Goal: Task Accomplishment & Management: Manage account settings

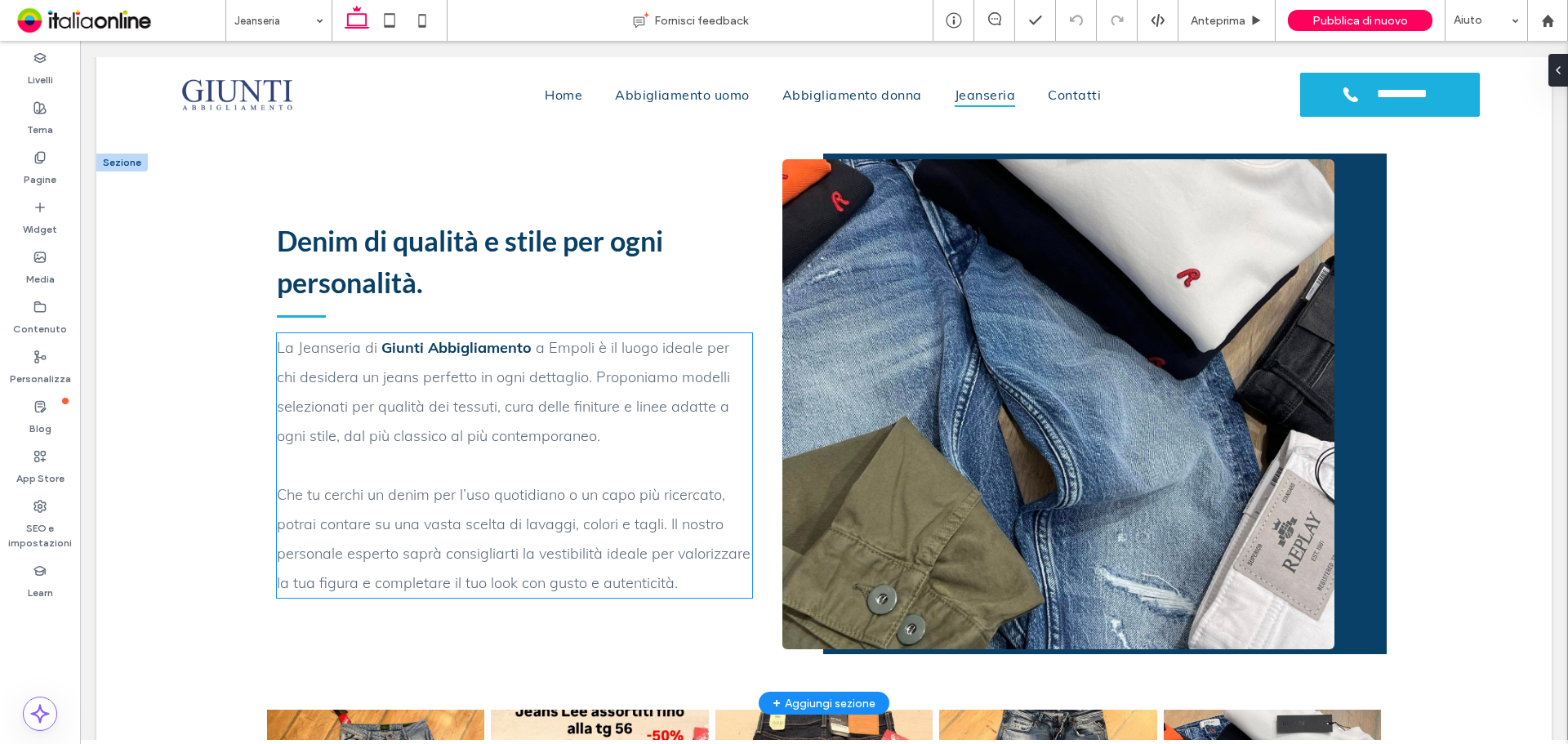
scroll to position [899, 0]
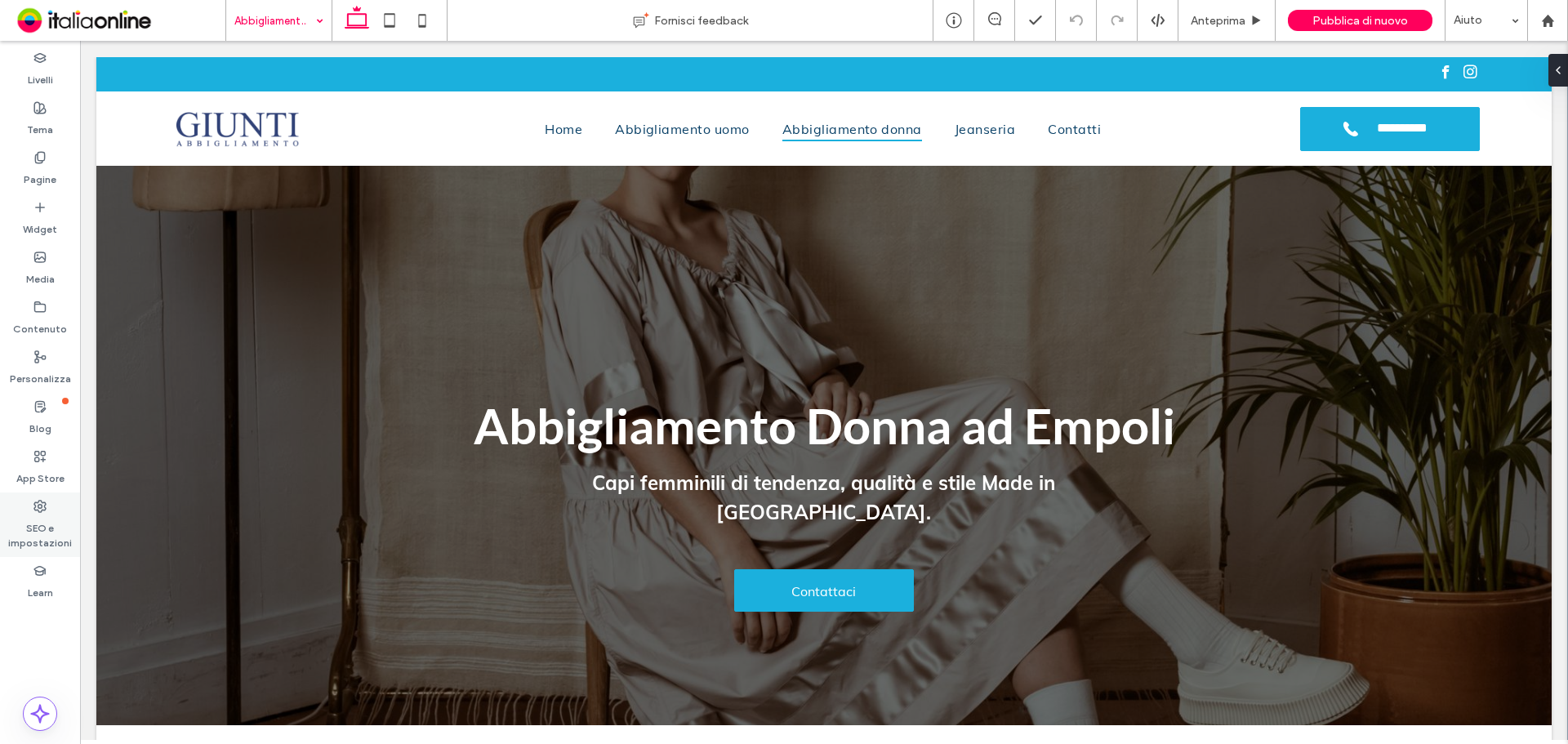
click at [33, 508] on div "SEO e impostazioni" at bounding box center [40, 524] width 80 height 64
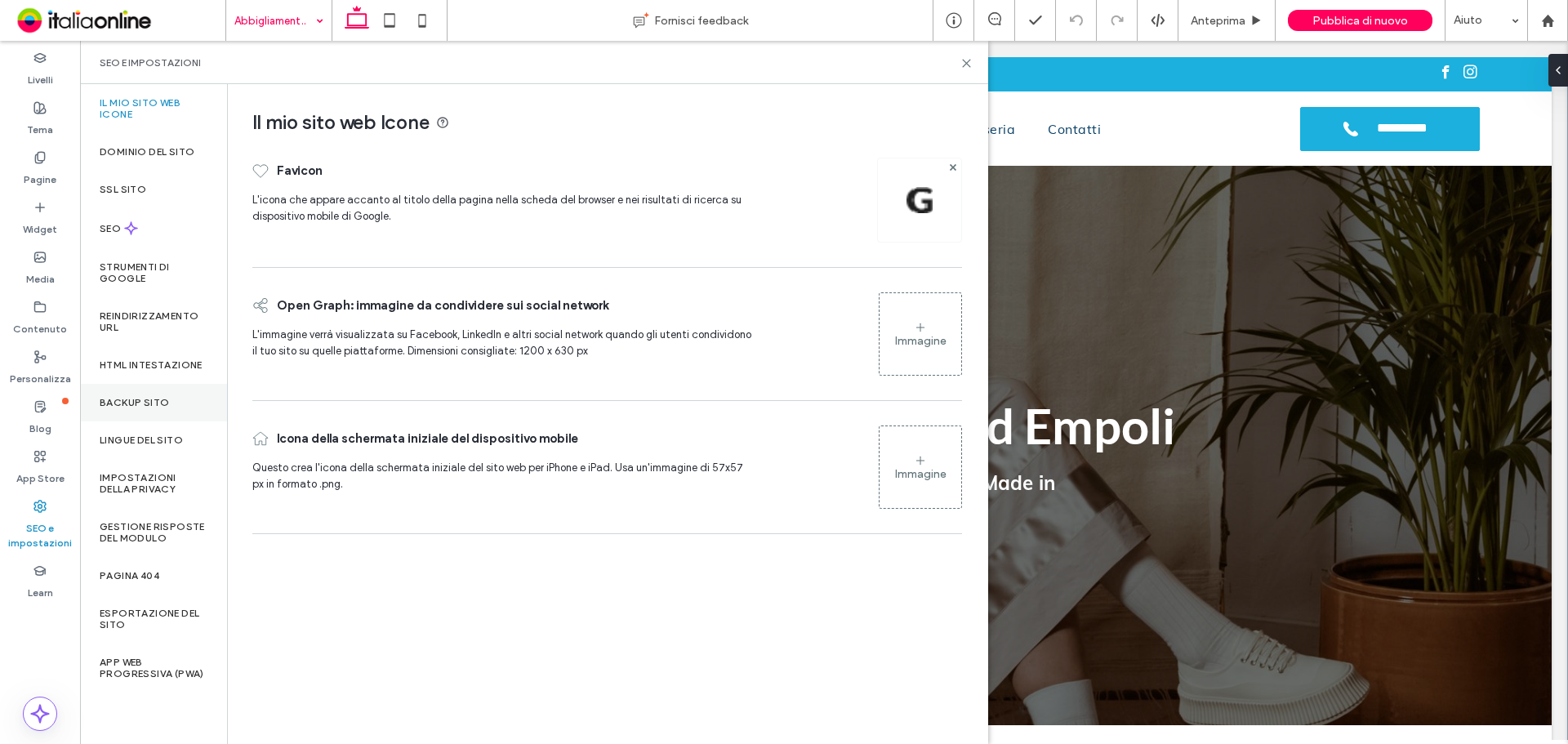
click at [162, 406] on label "Backup sito" at bounding box center [133, 403] width 69 height 12
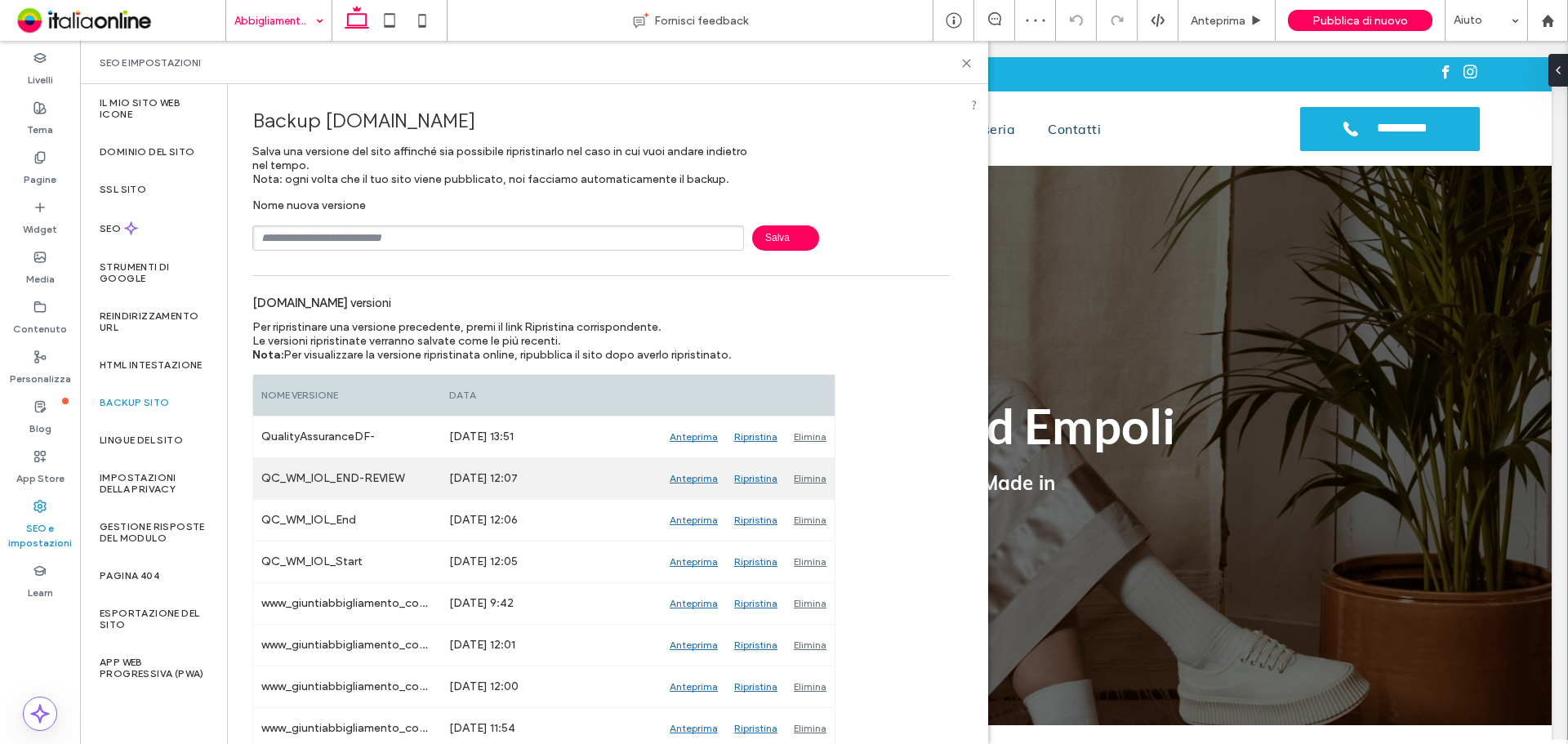
click at [824, 478] on div "Elimina" at bounding box center [810, 478] width 49 height 41
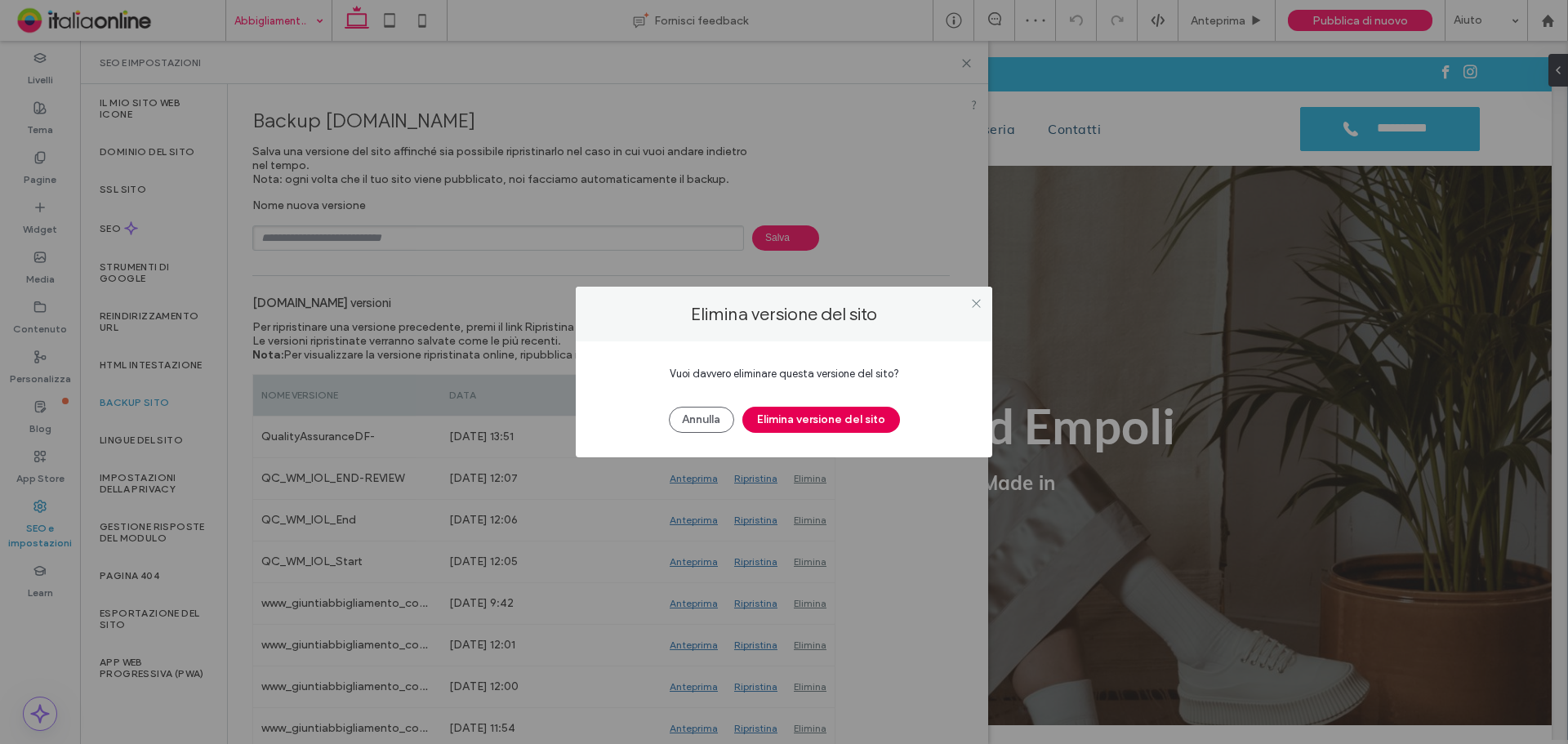
click at [794, 410] on button "Elimina versione del sito" at bounding box center [821, 419] width 158 height 26
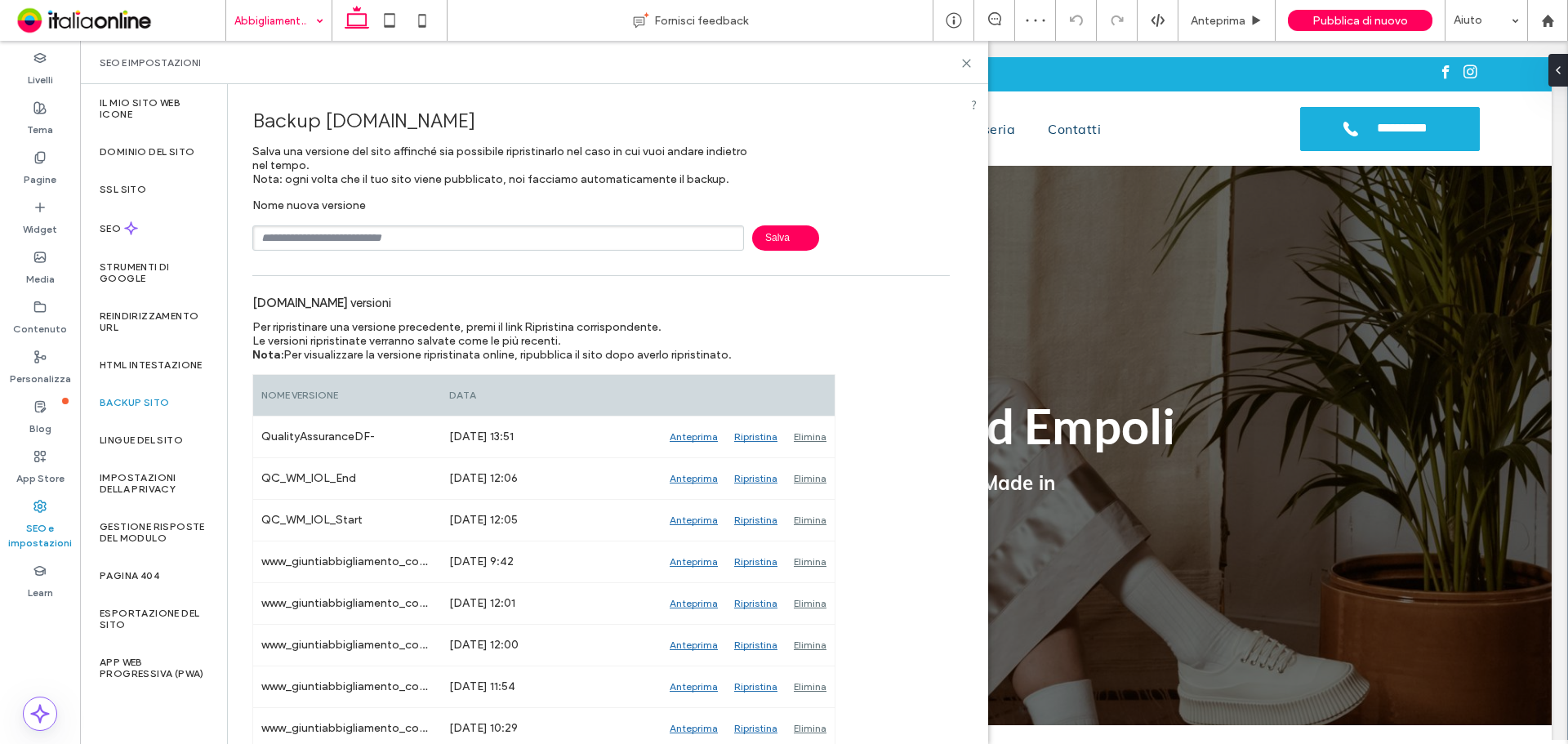
click at [404, 247] on input "text" at bounding box center [499, 238] width 492 height 25
type input "**********"
click at [765, 243] on span "Salva" at bounding box center [785, 238] width 67 height 25
